Goal: Task Accomplishment & Management: Use online tool/utility

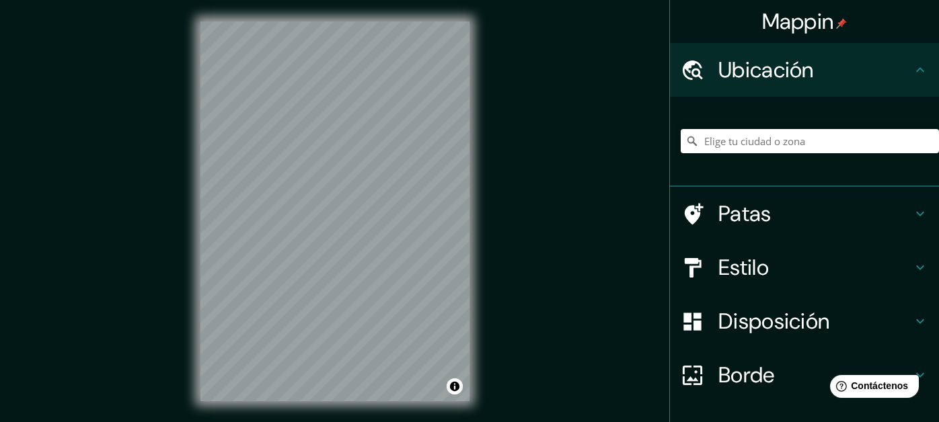
click at [475, 222] on div "© Mapbox © OpenStreetMap Mejorar este mapa" at bounding box center [335, 211] width 312 height 423
click at [762, 220] on h4 "Patas" at bounding box center [815, 213] width 194 height 27
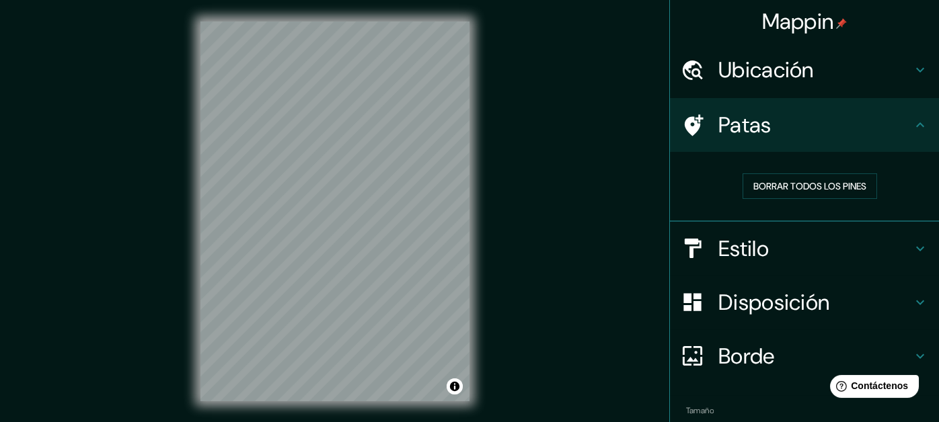
click at [896, 130] on h4 "Patas" at bounding box center [815, 125] width 194 height 27
click at [806, 122] on h4 "Patas" at bounding box center [815, 125] width 194 height 27
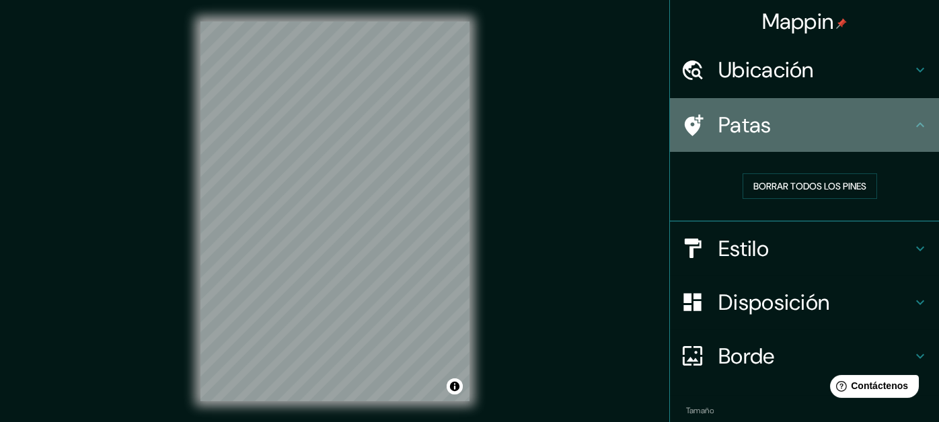
click at [702, 114] on div at bounding box center [699, 126] width 38 height 24
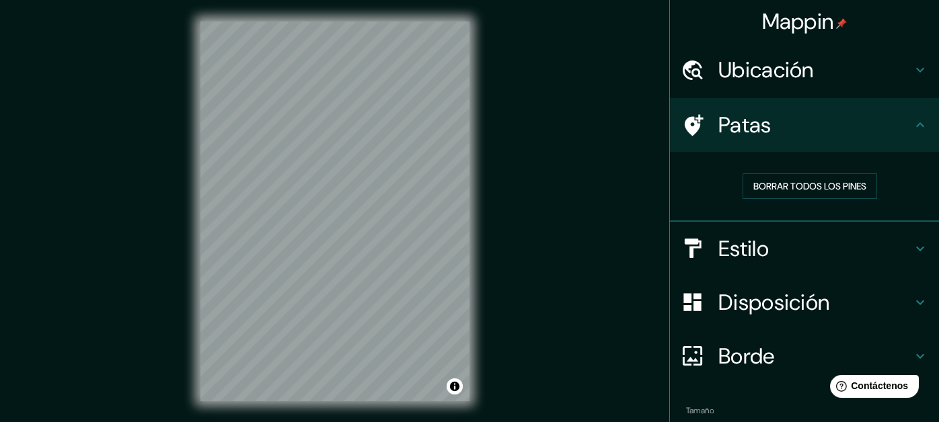
click at [690, 115] on icon at bounding box center [692, 126] width 24 height 24
click at [782, 128] on h4 "Patas" at bounding box center [815, 125] width 194 height 27
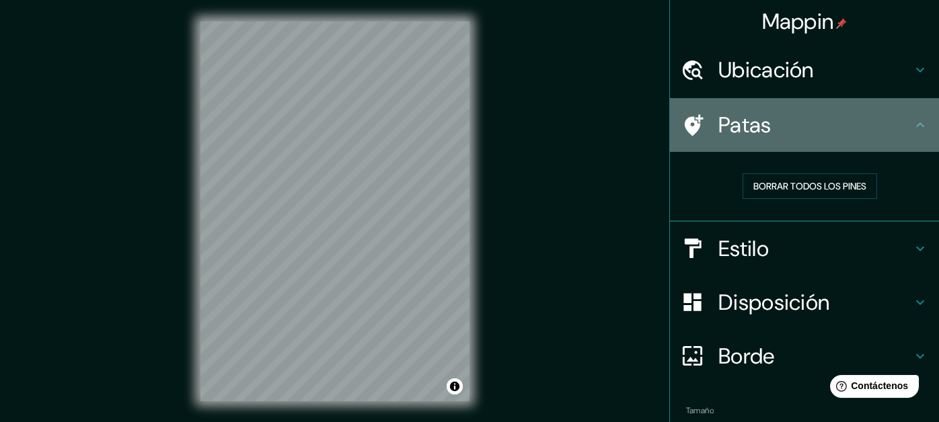
click at [912, 118] on icon at bounding box center [920, 125] width 16 height 16
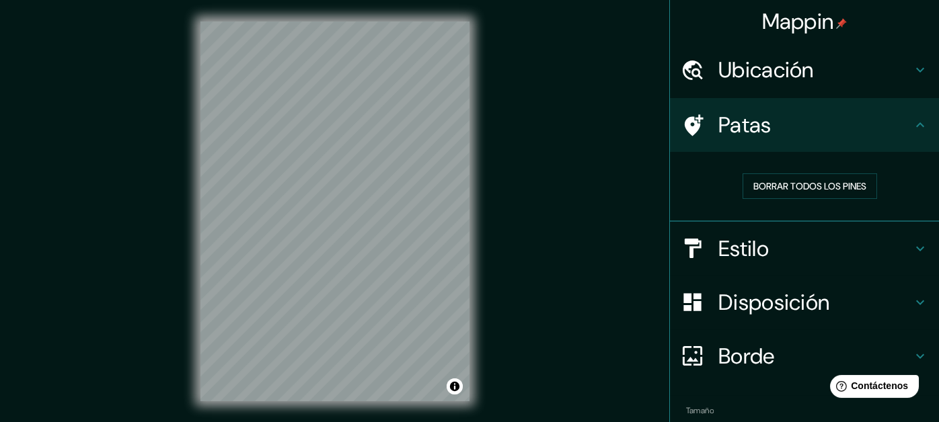
click at [912, 76] on icon at bounding box center [920, 70] width 16 height 16
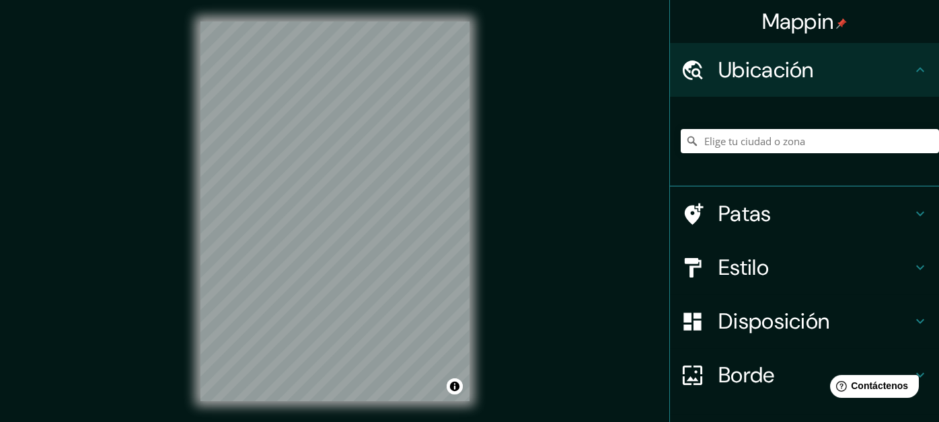
click at [912, 74] on icon at bounding box center [920, 70] width 16 height 16
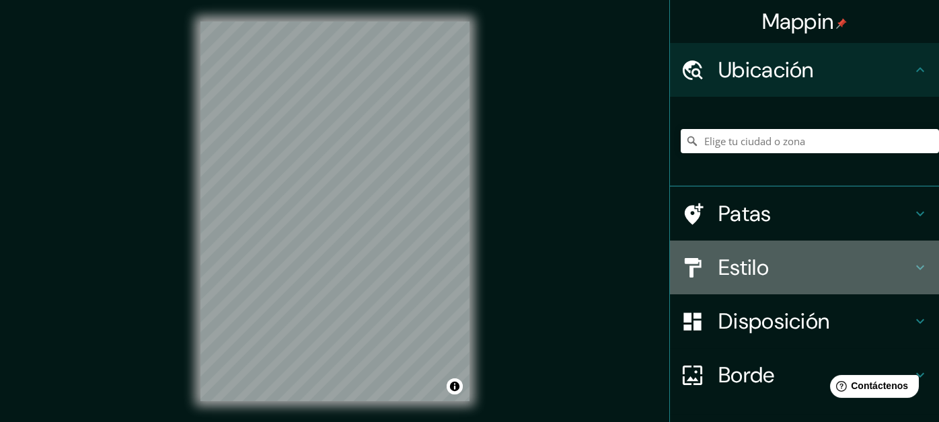
click at [912, 265] on icon at bounding box center [920, 268] width 16 height 16
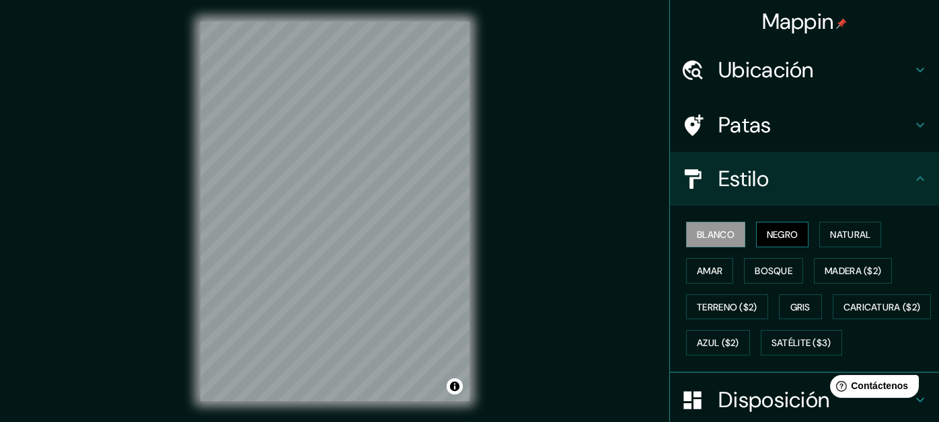
click at [775, 237] on font "Negro" at bounding box center [782, 235] width 32 height 12
click at [830, 233] on font "Natural" at bounding box center [850, 235] width 40 height 12
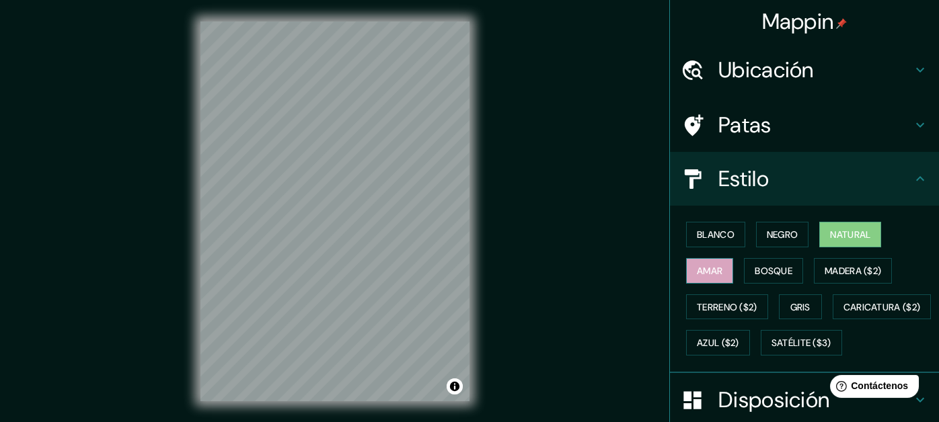
click at [717, 267] on button "Amar" at bounding box center [709, 271] width 47 height 26
click at [758, 274] on font "Bosque" at bounding box center [773, 271] width 38 height 12
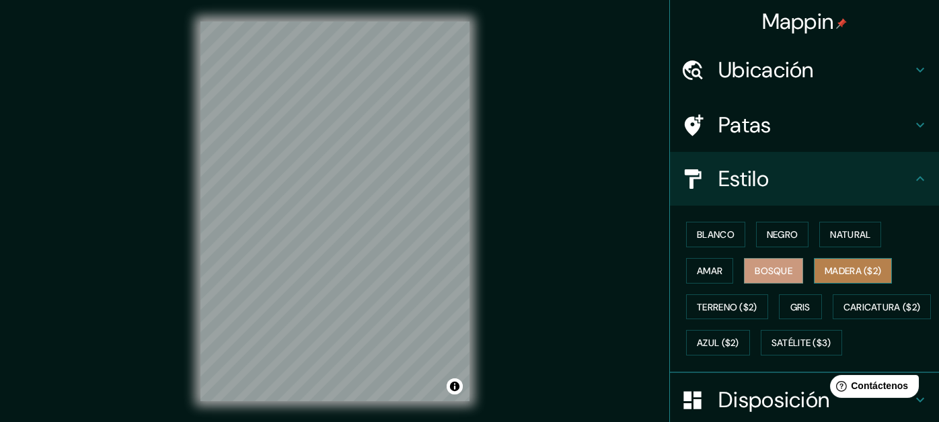
click at [841, 271] on font "Madera ($2)" at bounding box center [852, 271] width 56 height 12
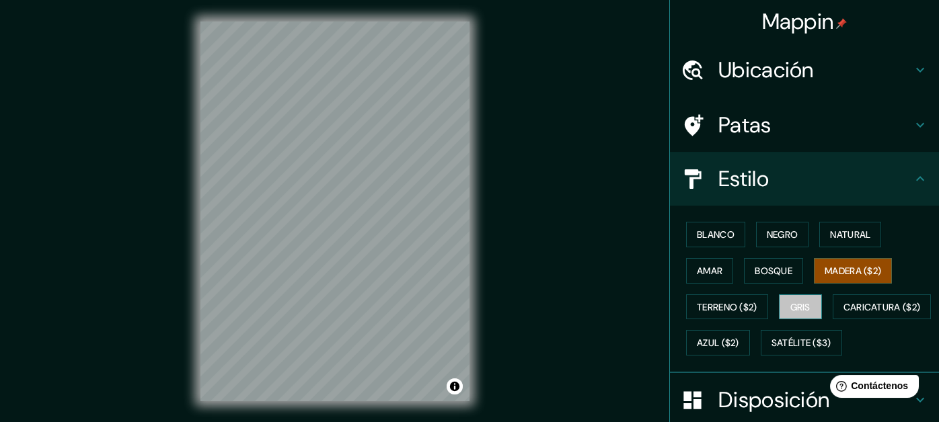
click at [809, 311] on button "Gris" at bounding box center [800, 307] width 43 height 26
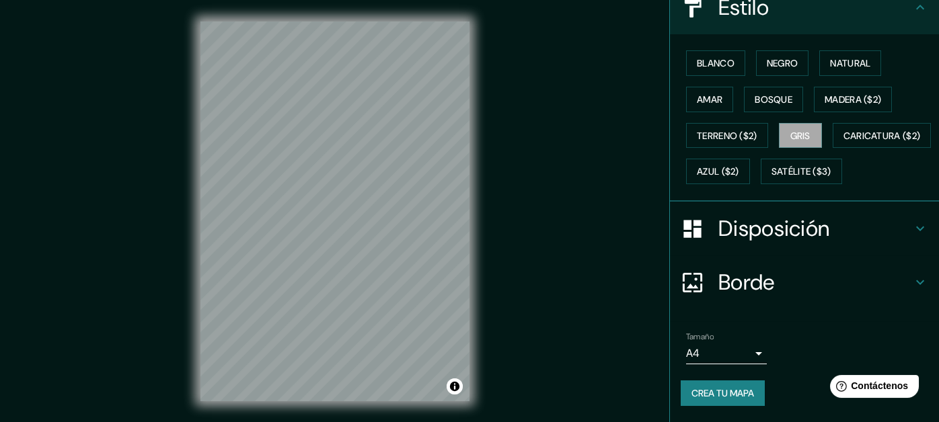
click at [816, 215] on font "Disposición" at bounding box center [773, 228] width 111 height 28
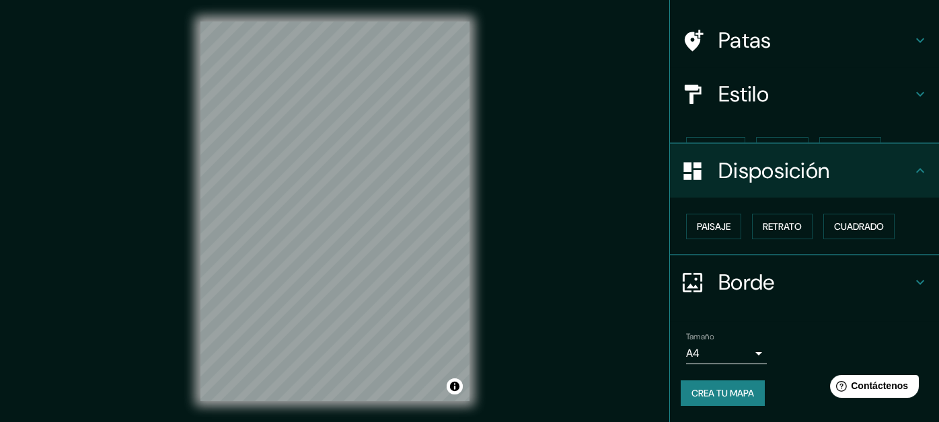
scroll to position [61, 0]
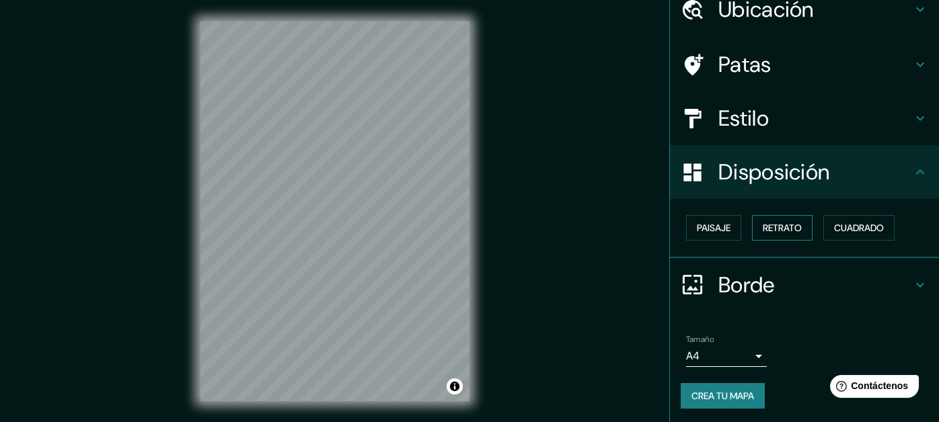
click at [780, 236] on button "Retrato" at bounding box center [782, 228] width 61 height 26
click at [844, 235] on font "Cuadrado" at bounding box center [859, 227] width 50 height 17
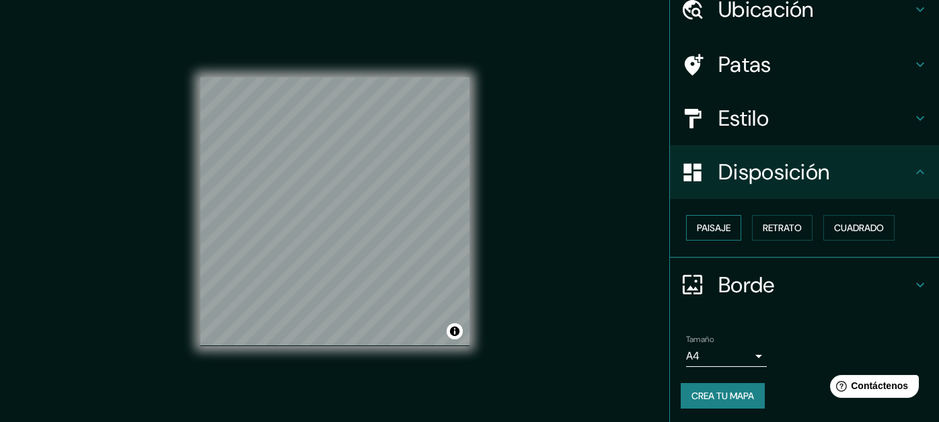
click at [725, 226] on button "Paisaje" at bounding box center [713, 228] width 55 height 26
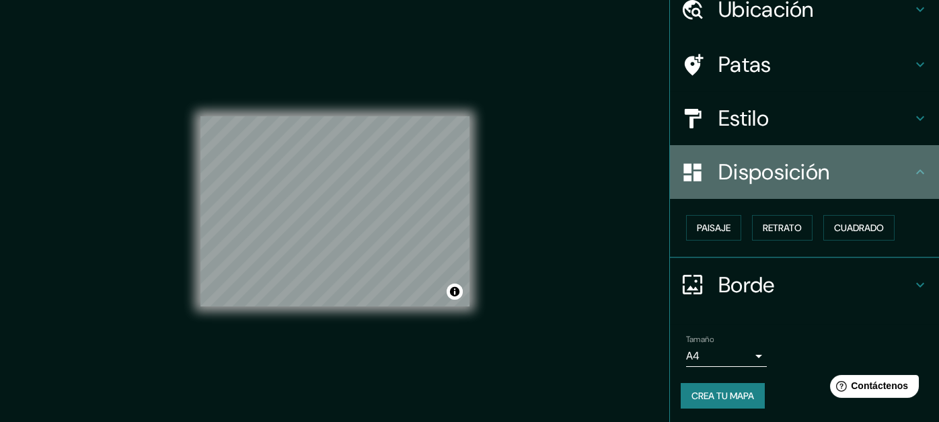
click at [850, 177] on h4 "Disposición" at bounding box center [815, 172] width 194 height 27
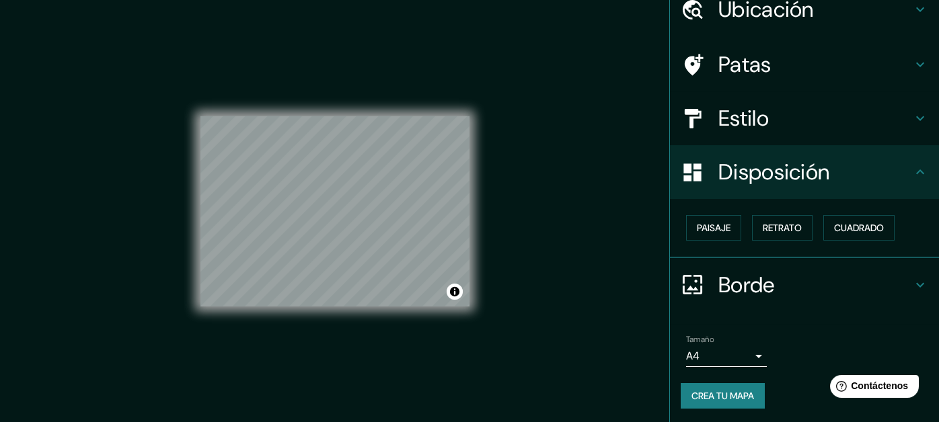
click at [814, 274] on h4 "Borde" at bounding box center [815, 285] width 194 height 27
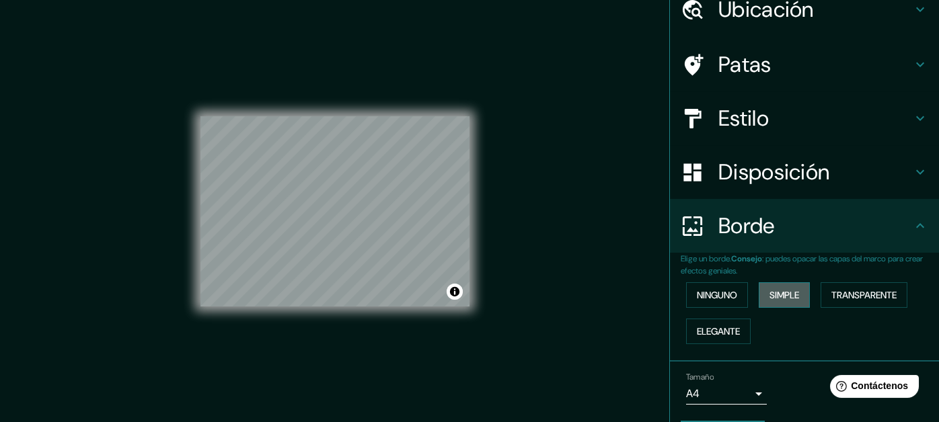
click at [758, 290] on button "Simple" at bounding box center [783, 295] width 51 height 26
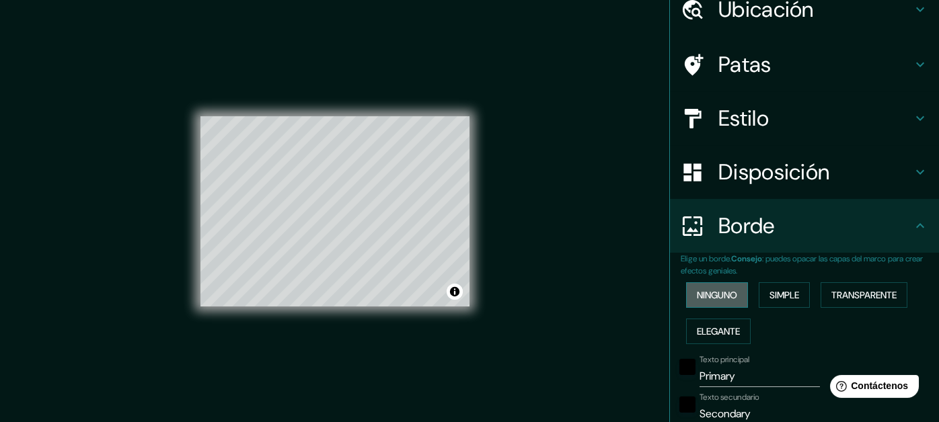
click at [707, 289] on font "Ninguno" at bounding box center [717, 295] width 40 height 12
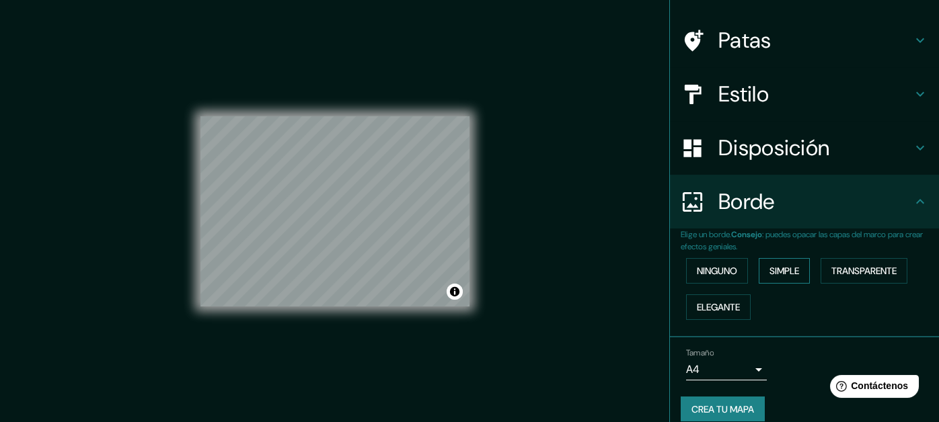
scroll to position [98, 0]
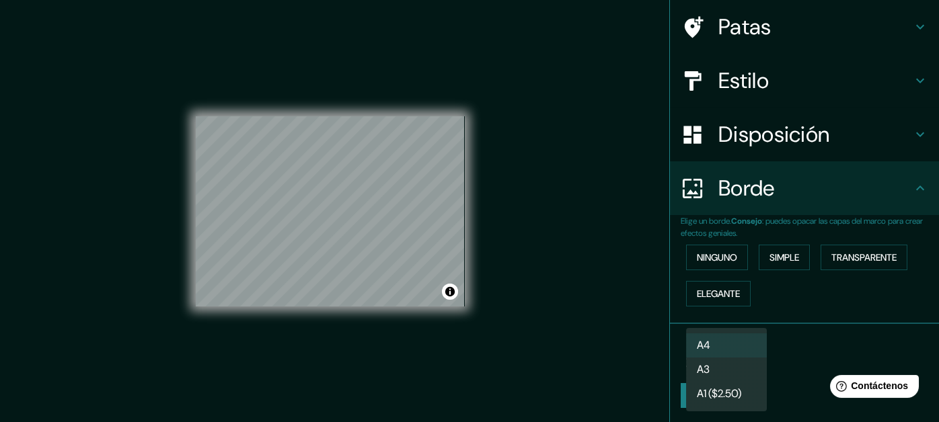
click at [745, 352] on body "Mappin Ubicación Patas Estilo Disposición Borde Elige un borde. Consejo : puede…" at bounding box center [469, 211] width 939 height 422
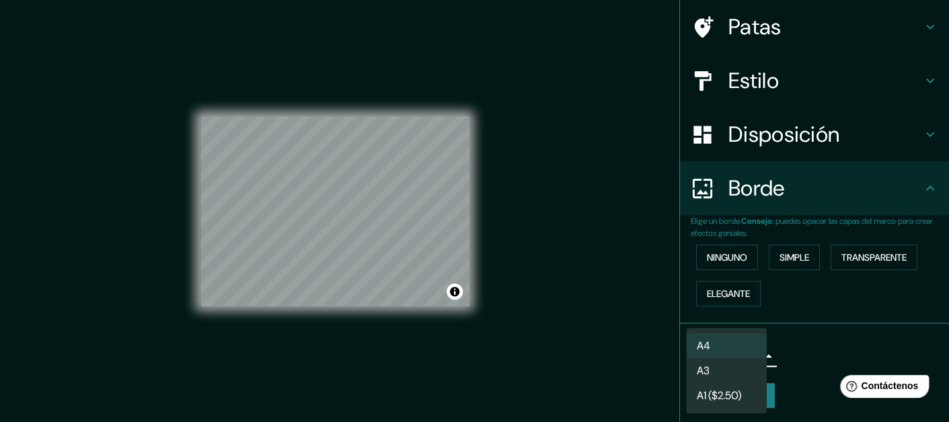
click at [800, 346] on div at bounding box center [474, 211] width 949 height 422
